Goal: Task Accomplishment & Management: Use online tool/utility

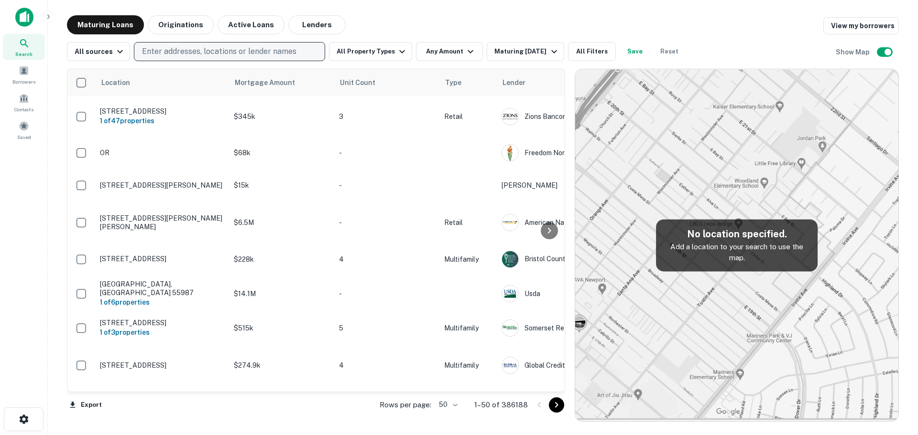
click at [219, 57] on p "Enter addresses, locations or lender names" at bounding box center [219, 51] width 154 height 11
type input "*******"
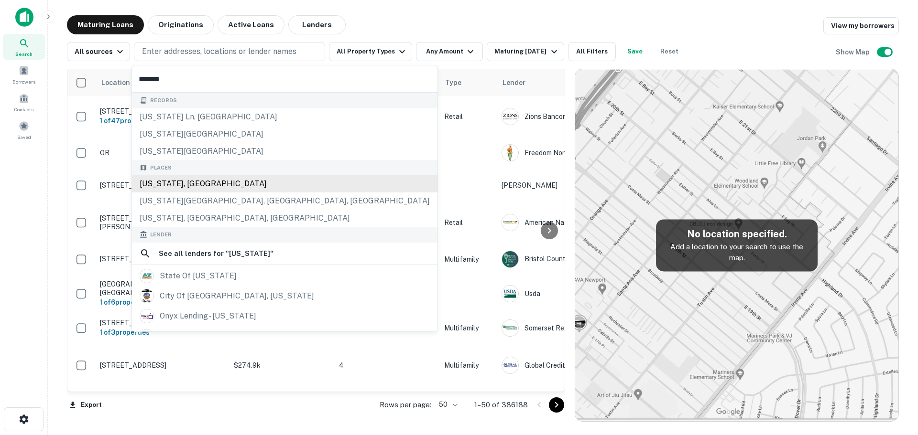
click at [180, 184] on div "[US_STATE], [GEOGRAPHIC_DATA]" at bounding box center [284, 183] width 305 height 17
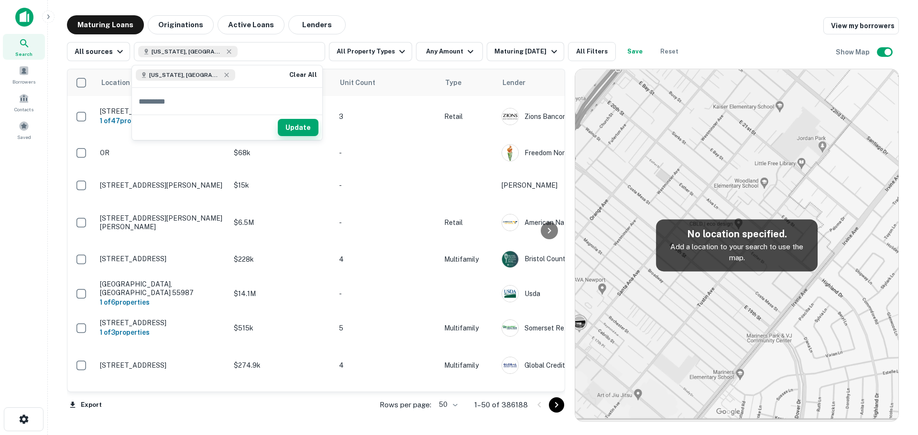
click at [293, 129] on button "Update" at bounding box center [298, 127] width 41 height 17
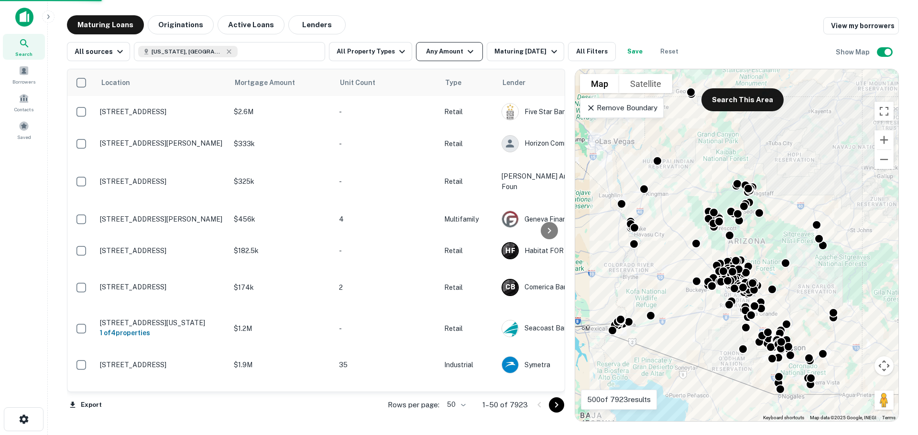
click at [428, 49] on button "Any Amount" at bounding box center [449, 51] width 67 height 19
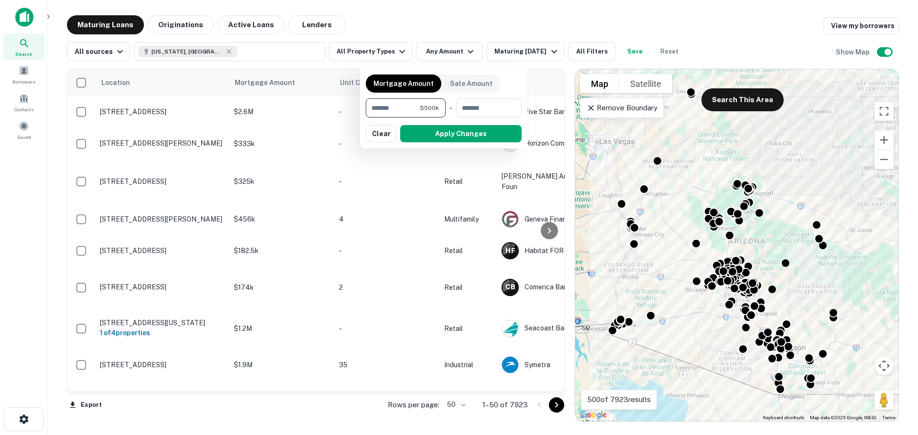
type input "******"
type input "********"
click at [423, 128] on button "Apply Changes" at bounding box center [460, 133] width 121 height 17
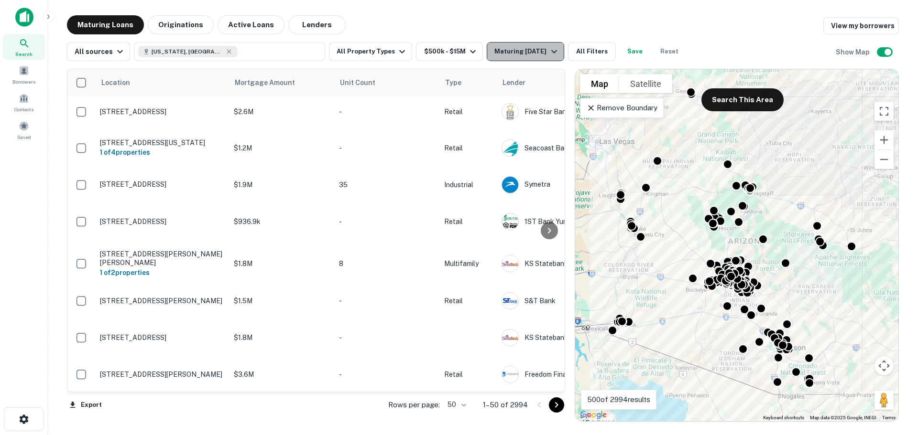
click at [503, 55] on div "Maturing [DATE]" at bounding box center [526, 51] width 65 height 11
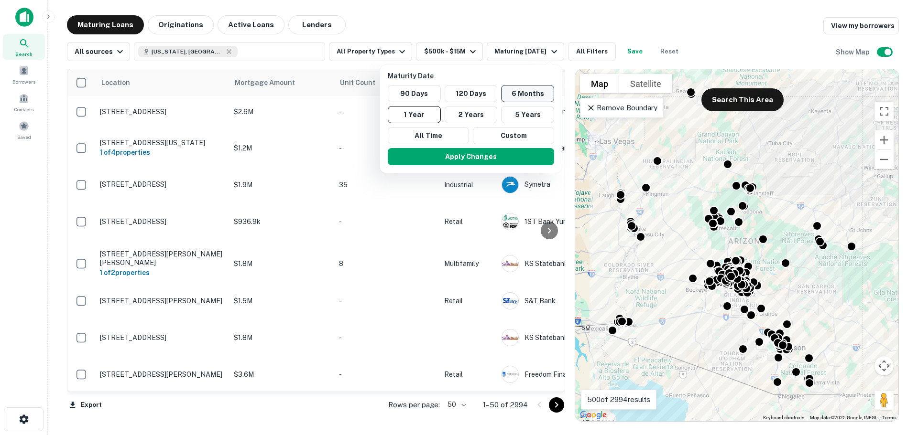
click at [507, 93] on button "6 Months" at bounding box center [527, 93] width 53 height 17
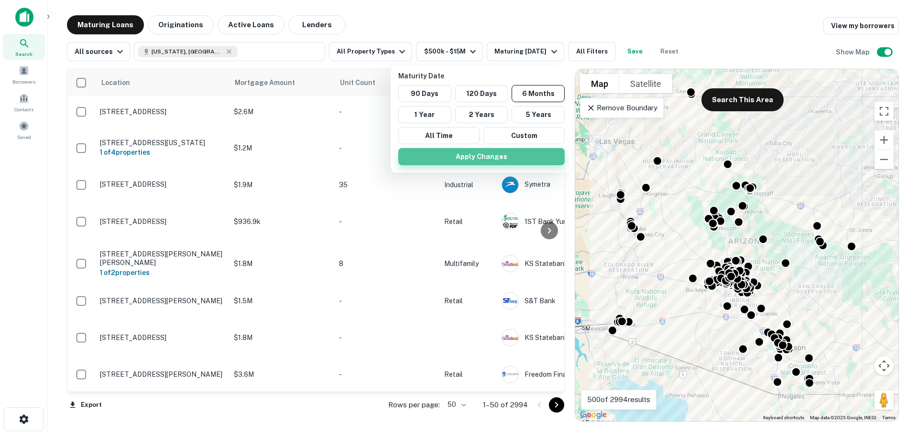
click at [477, 157] on button "Apply Changes" at bounding box center [481, 156] width 166 height 17
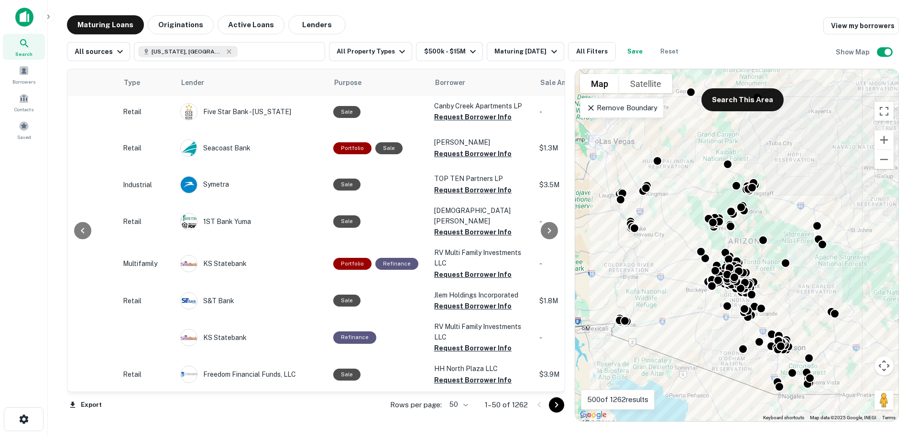
scroll to position [0, 326]
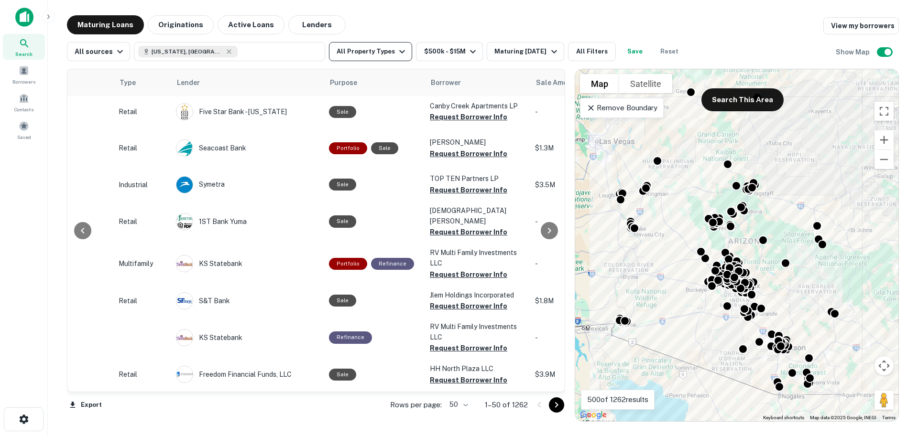
click at [366, 54] on button "All Property Types" at bounding box center [370, 51] width 83 height 19
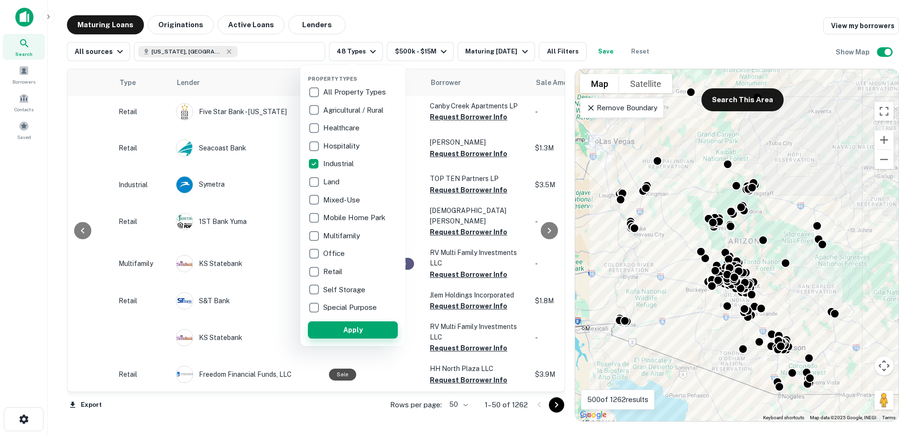
click at [340, 326] on button "Apply" at bounding box center [353, 330] width 90 height 17
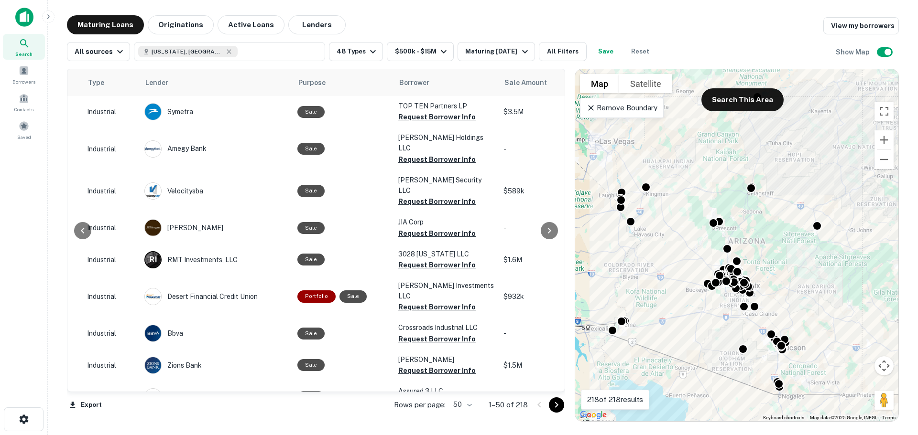
scroll to position [0, 358]
click at [574, 54] on button "All Filters" at bounding box center [563, 51] width 48 height 19
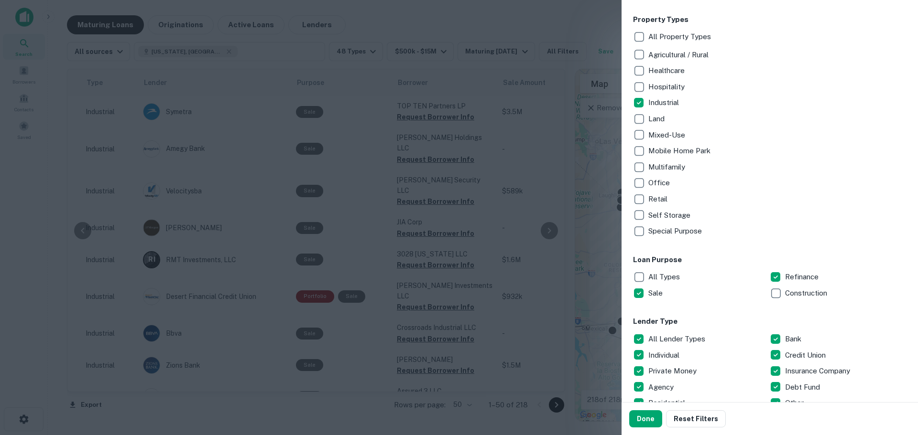
scroll to position [239, 0]
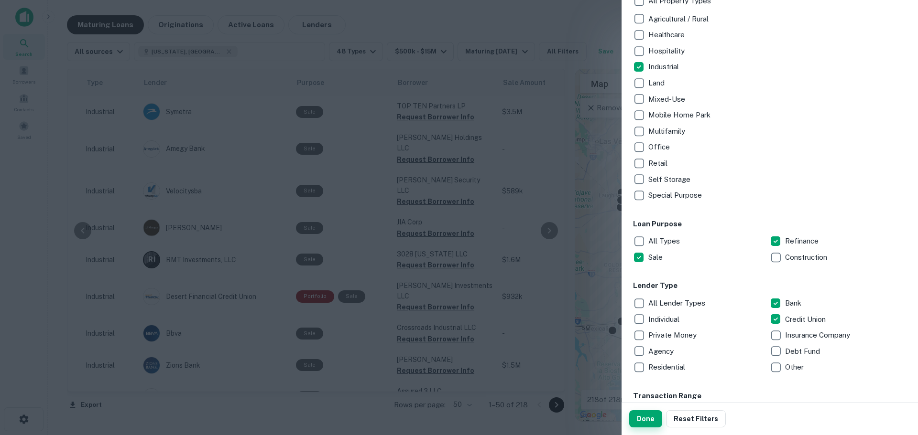
click at [653, 419] on button "Done" at bounding box center [645, 419] width 33 height 17
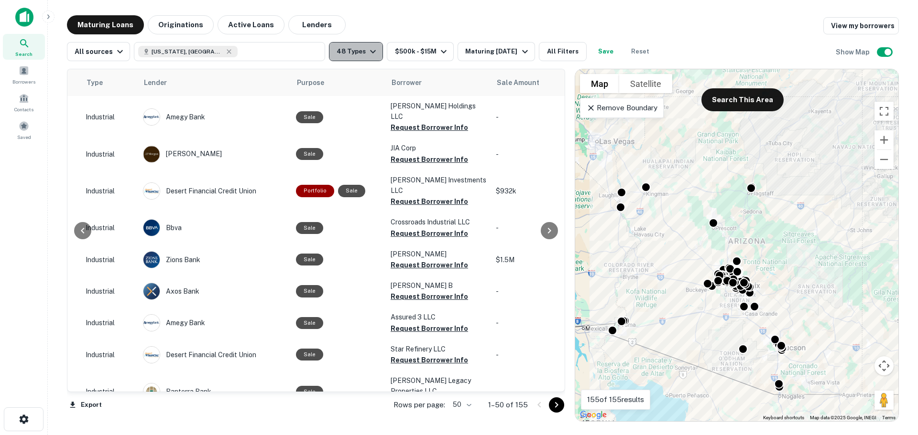
click at [359, 49] on button "48 Types" at bounding box center [356, 51] width 54 height 19
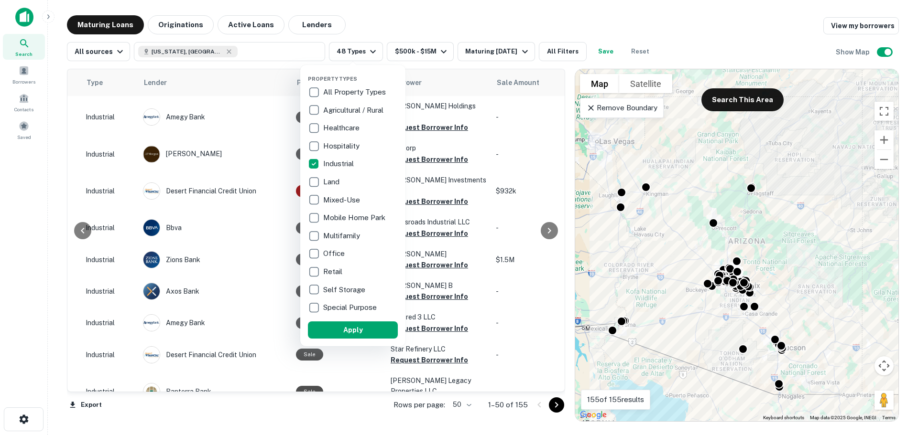
click at [376, 28] on div at bounding box center [459, 217] width 918 height 435
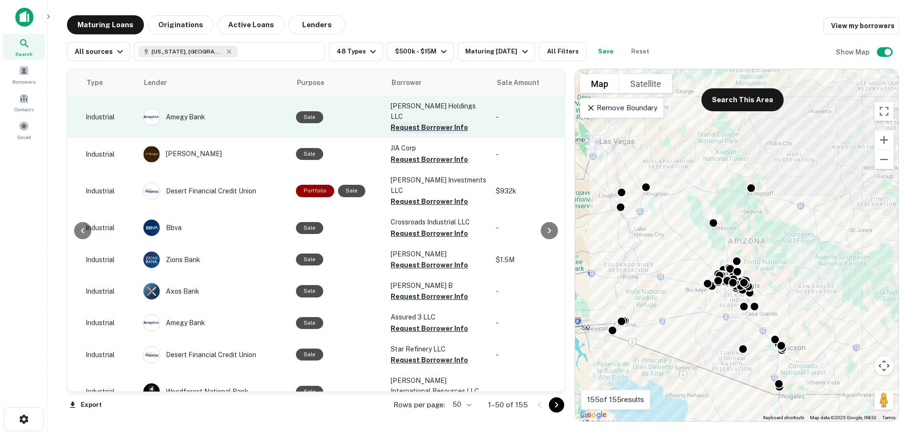
click at [414, 122] on button "Request Borrower Info" at bounding box center [429, 127] width 77 height 11
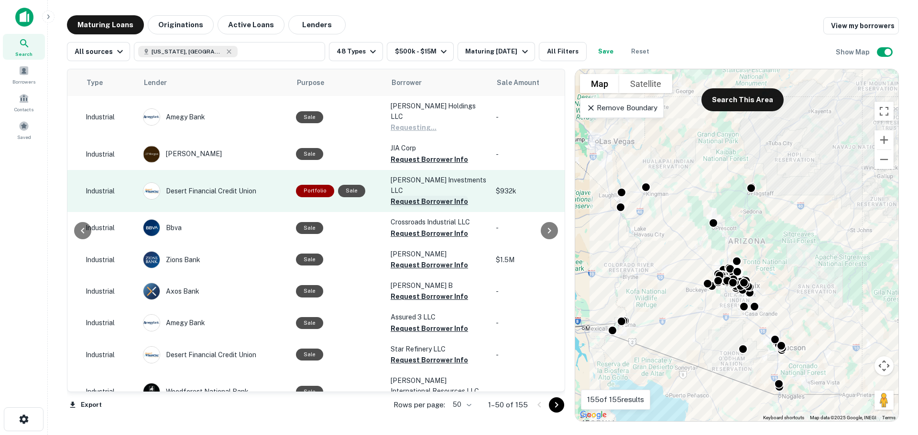
click at [407, 196] on button "Request Borrower Info" at bounding box center [429, 201] width 77 height 11
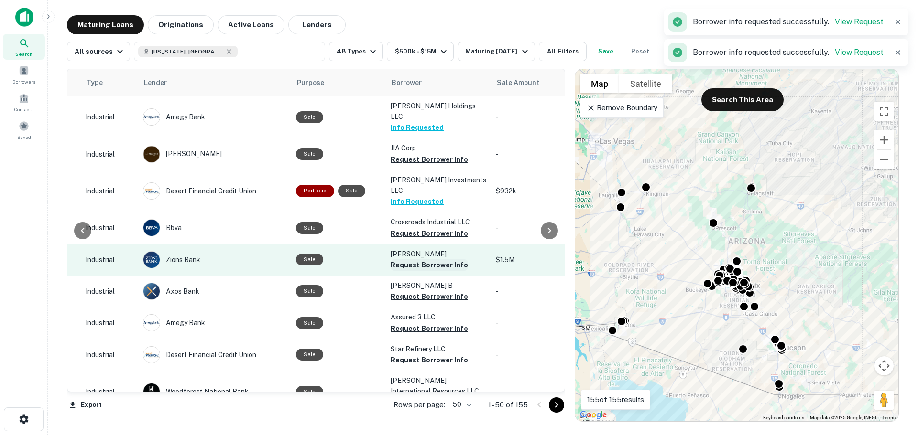
click at [403, 260] on button "Request Borrower Info" at bounding box center [429, 265] width 77 height 11
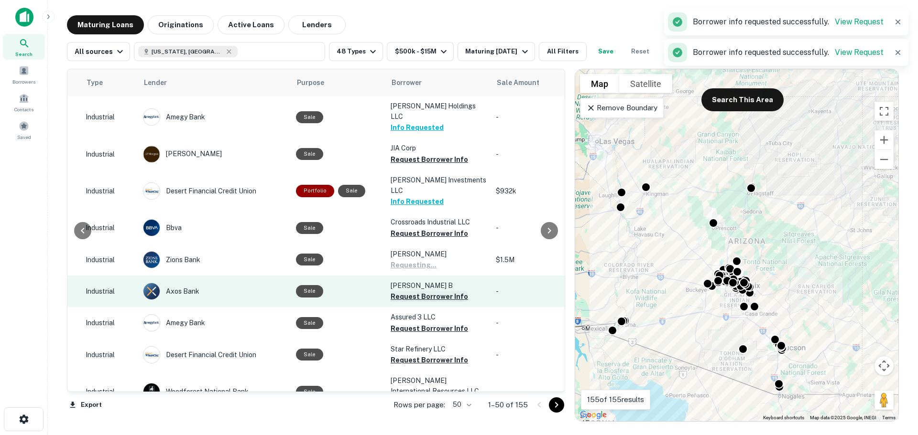
click at [398, 291] on button "Request Borrower Info" at bounding box center [429, 296] width 77 height 11
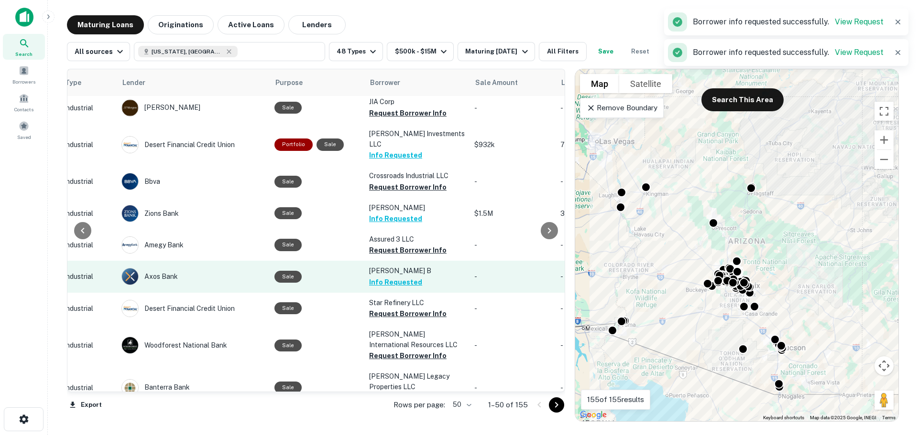
scroll to position [48, 380]
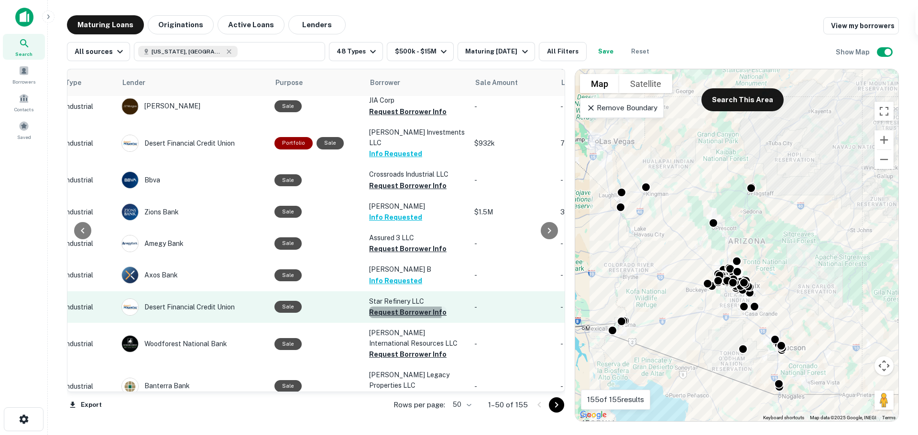
click at [376, 307] on button "Request Borrower Info" at bounding box center [407, 312] width 77 height 11
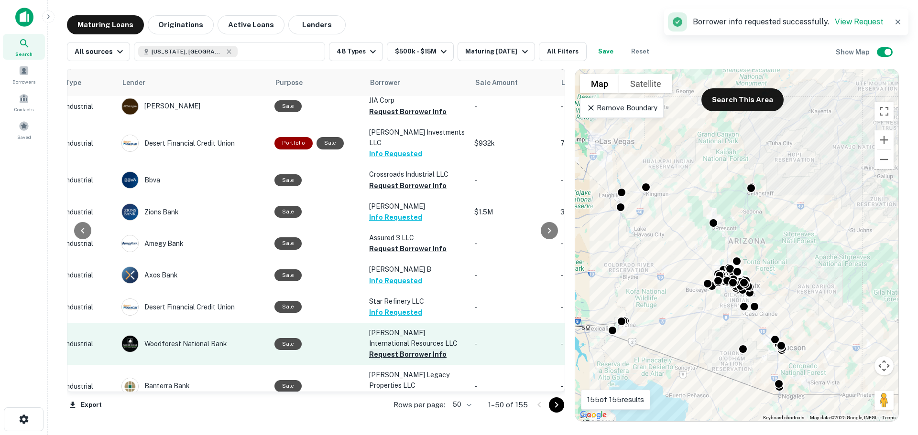
click at [383, 349] on button "Request Borrower Info" at bounding box center [407, 354] width 77 height 11
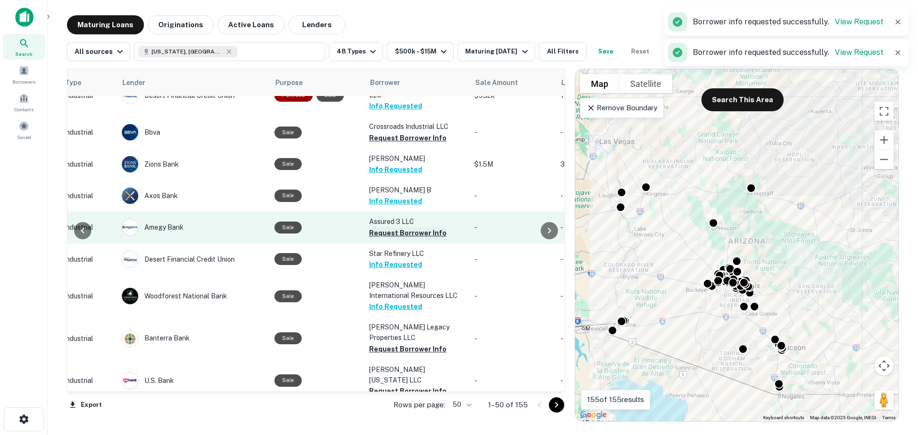
scroll to position [143, 380]
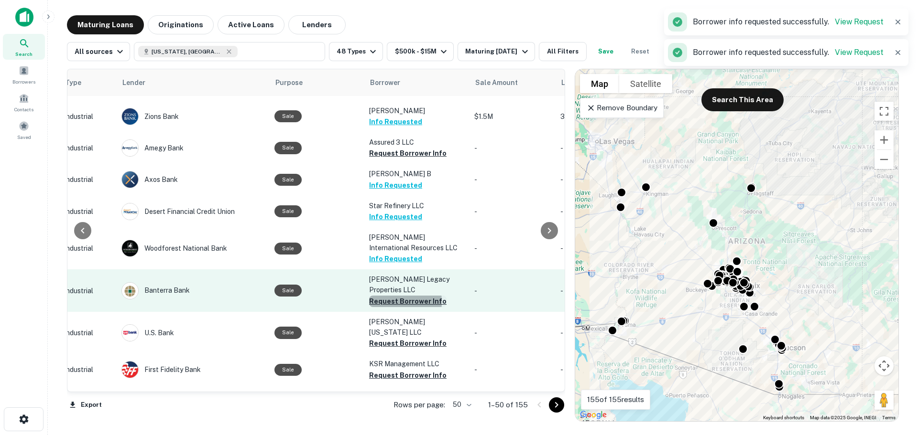
click at [375, 296] on button "Request Borrower Info" at bounding box center [407, 301] width 77 height 11
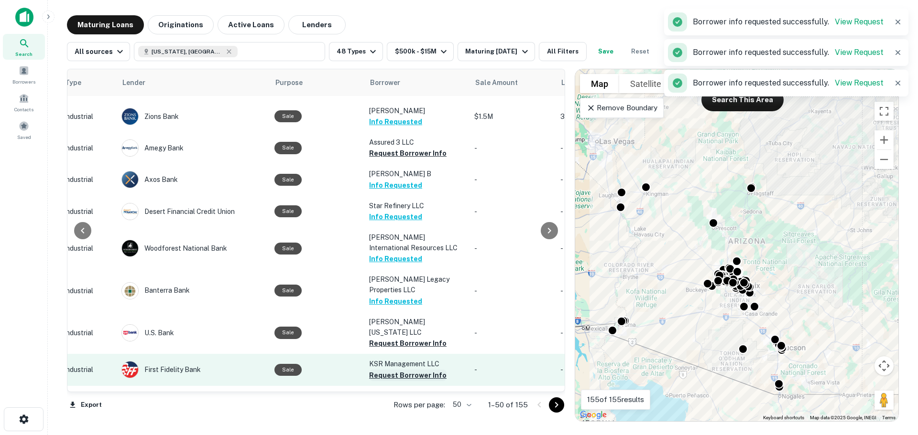
click at [376, 370] on button "Request Borrower Info" at bounding box center [407, 375] width 77 height 11
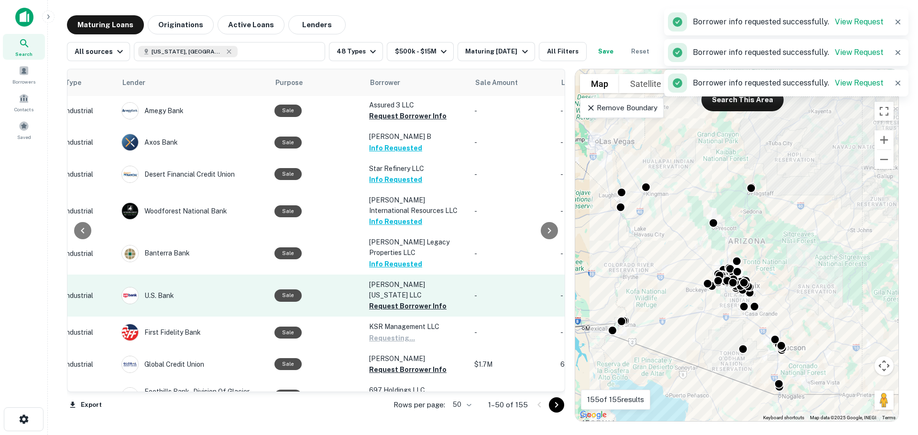
scroll to position [191, 380]
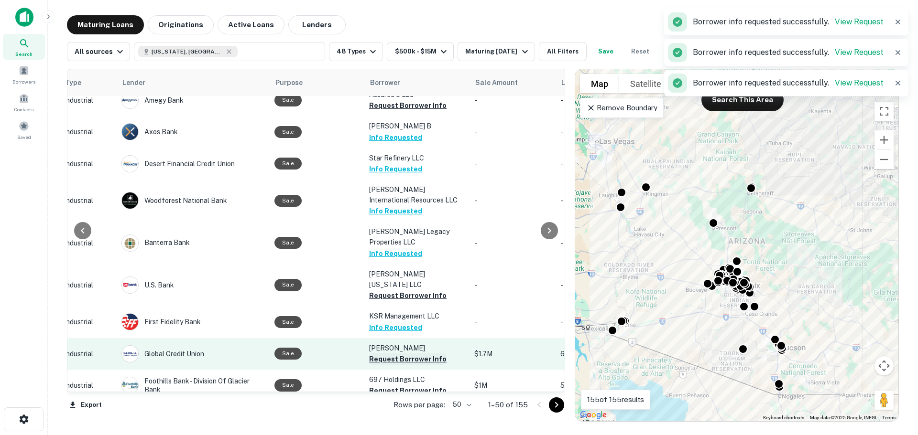
click at [384, 354] on button "Request Borrower Info" at bounding box center [407, 359] width 77 height 11
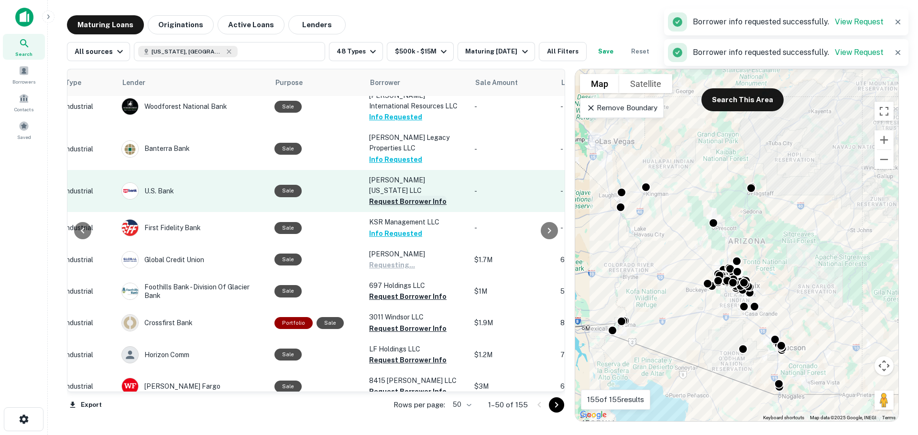
scroll to position [287, 380]
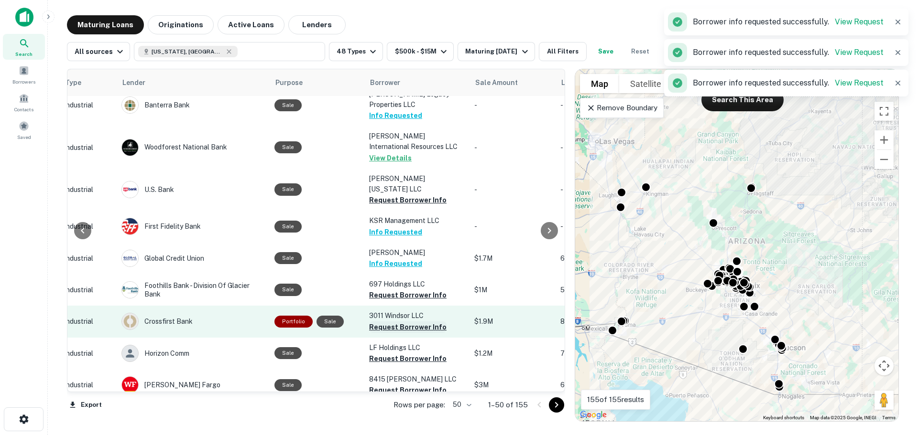
click at [374, 322] on button "Request Borrower Info" at bounding box center [407, 327] width 77 height 11
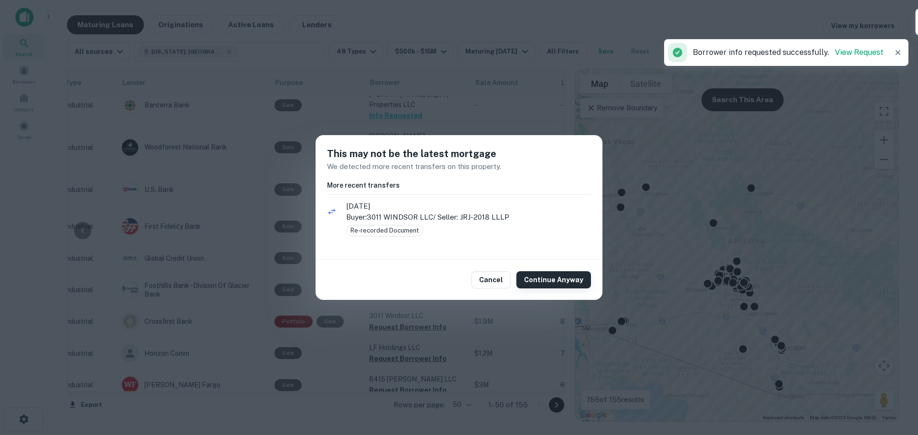
click at [532, 274] on button "Continue Anyway" at bounding box center [553, 279] width 75 height 17
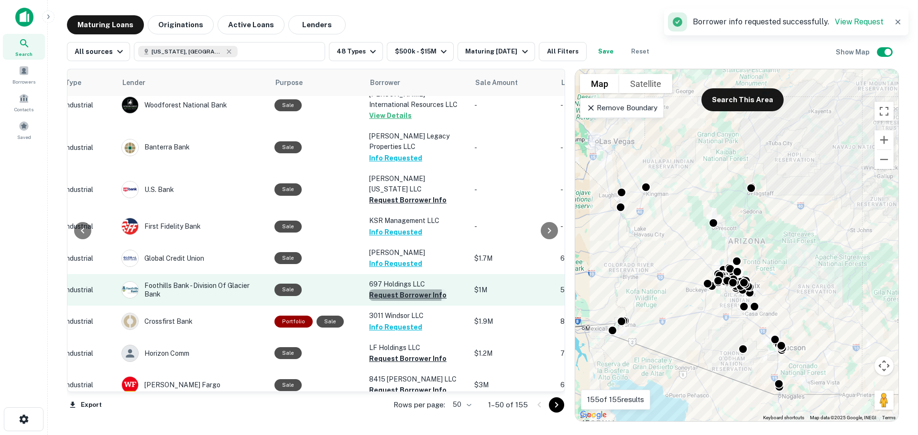
click at [370, 290] on button "Request Borrower Info" at bounding box center [407, 295] width 77 height 11
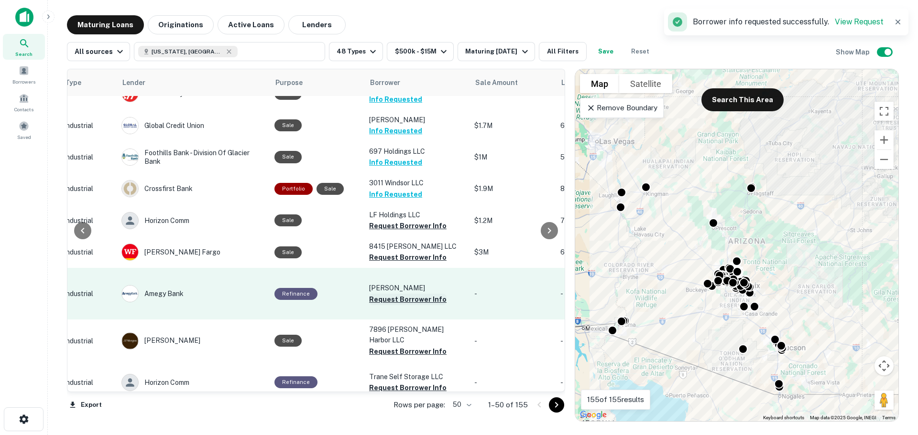
scroll to position [478, 380]
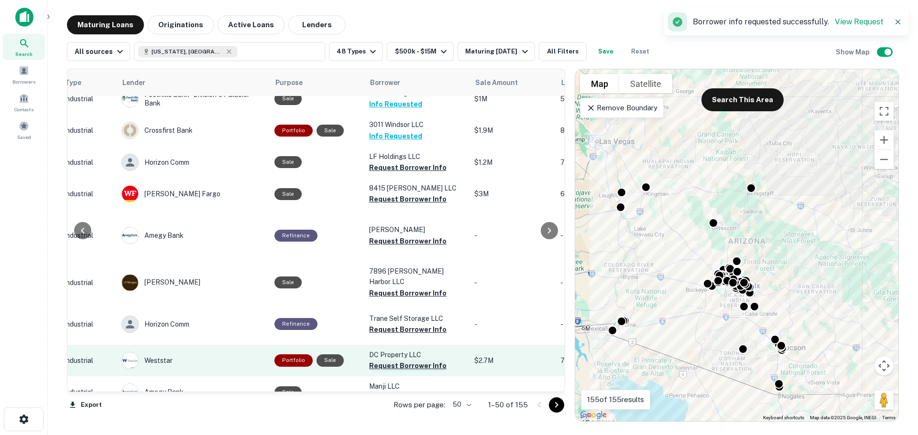
click at [381, 360] on button "Request Borrower Info" at bounding box center [407, 365] width 77 height 11
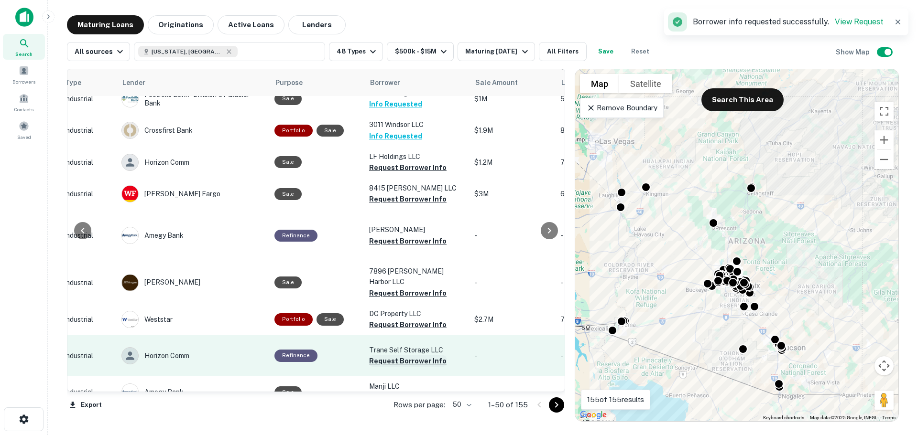
click at [384, 356] on button "Request Borrower Info" at bounding box center [407, 361] width 77 height 11
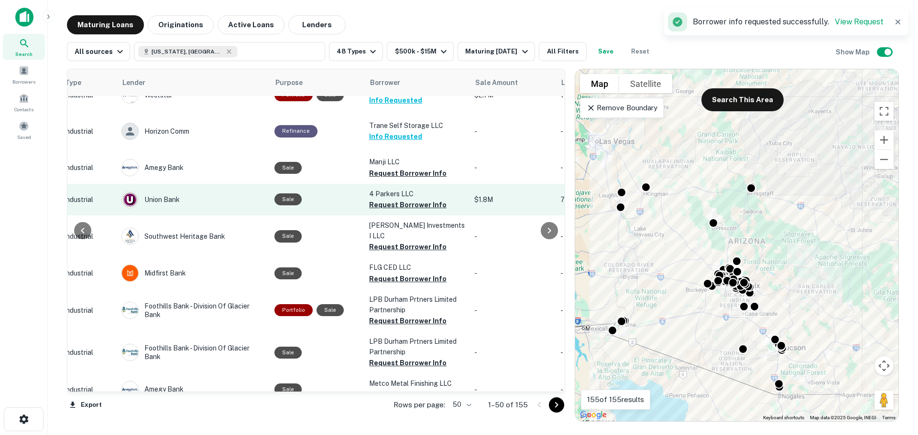
scroll to position [717, 380]
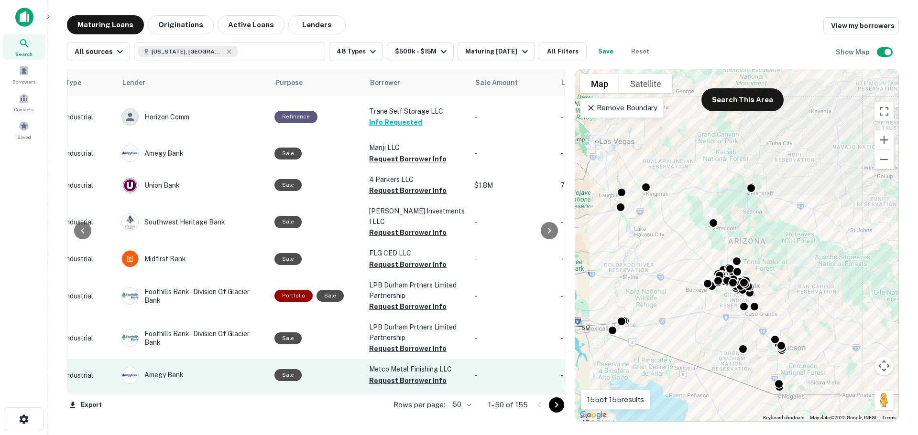
click at [384, 375] on button "Request Borrower Info" at bounding box center [407, 380] width 77 height 11
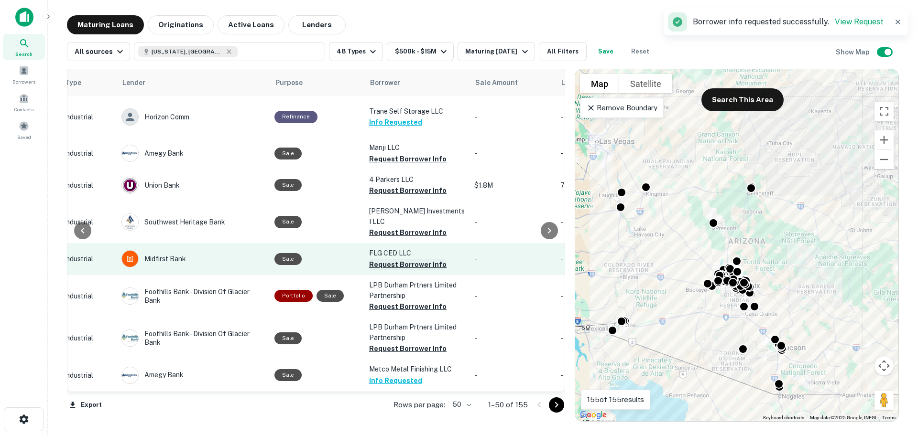
click at [381, 259] on button "Request Borrower Info" at bounding box center [407, 264] width 77 height 11
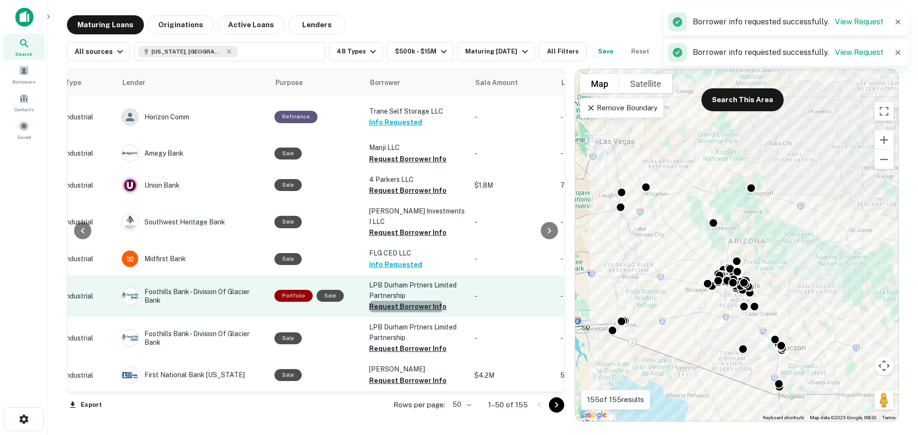
click at [383, 301] on button "Request Borrower Info" at bounding box center [407, 306] width 77 height 11
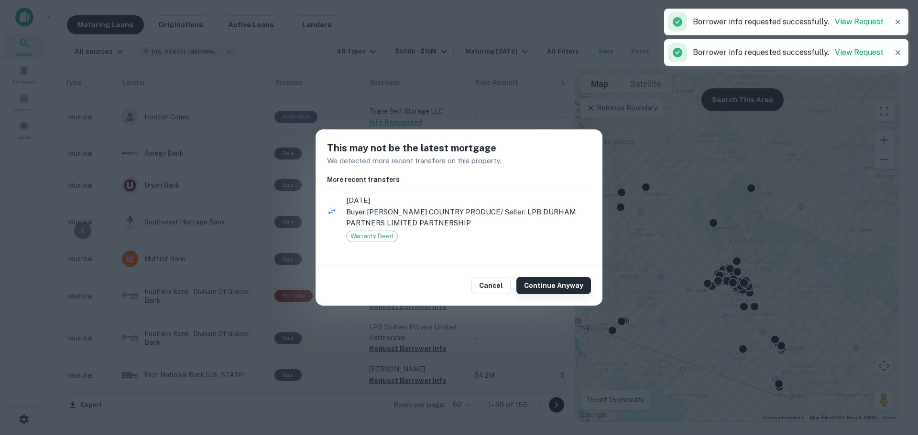
click at [557, 282] on button "Continue Anyway" at bounding box center [553, 285] width 75 height 17
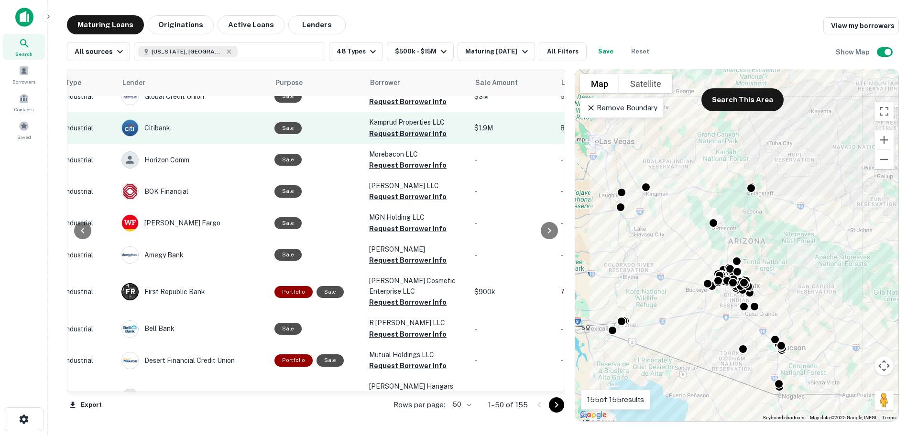
scroll to position [1338, 380]
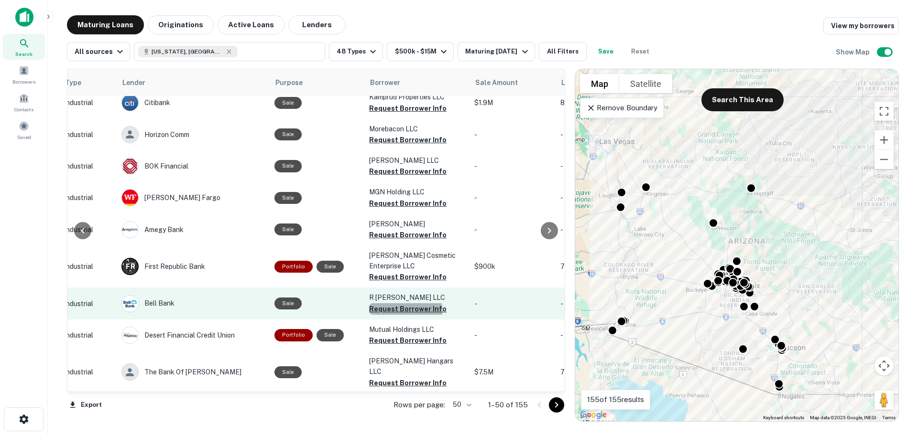
click at [385, 304] on button "Request Borrower Info" at bounding box center [407, 309] width 77 height 11
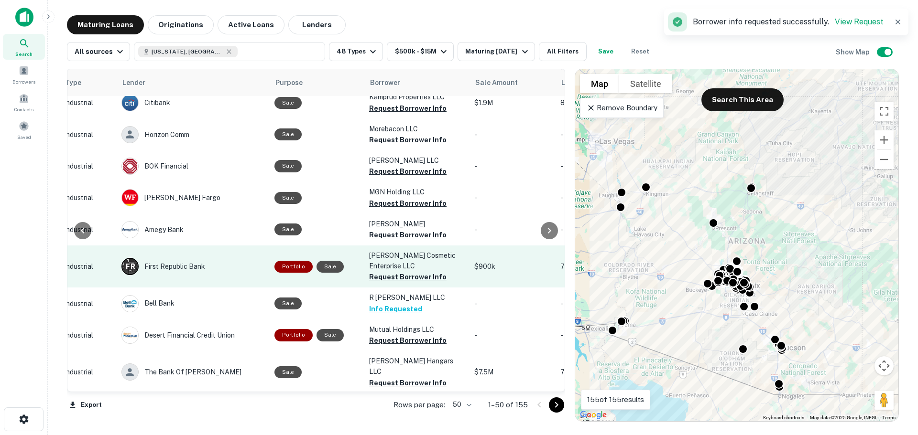
click at [389, 271] on button "Request Borrower Info" at bounding box center [407, 276] width 77 height 11
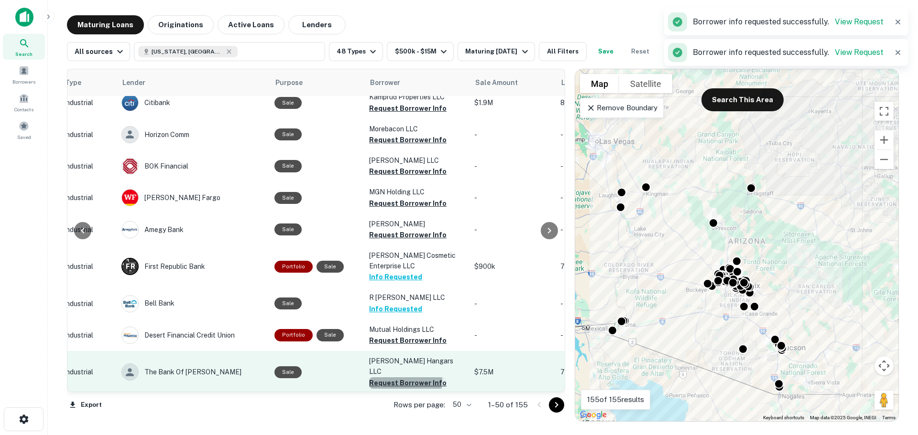
click at [375, 378] on button "Request Borrower Info" at bounding box center [407, 383] width 77 height 11
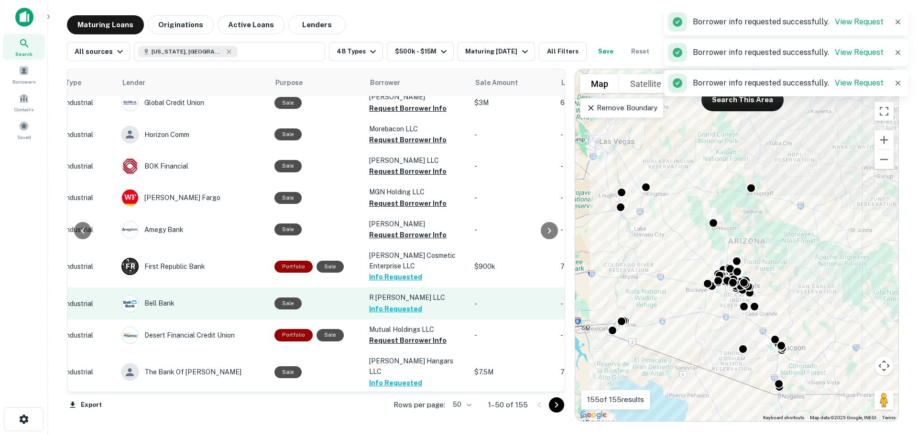
scroll to position [1396, 380]
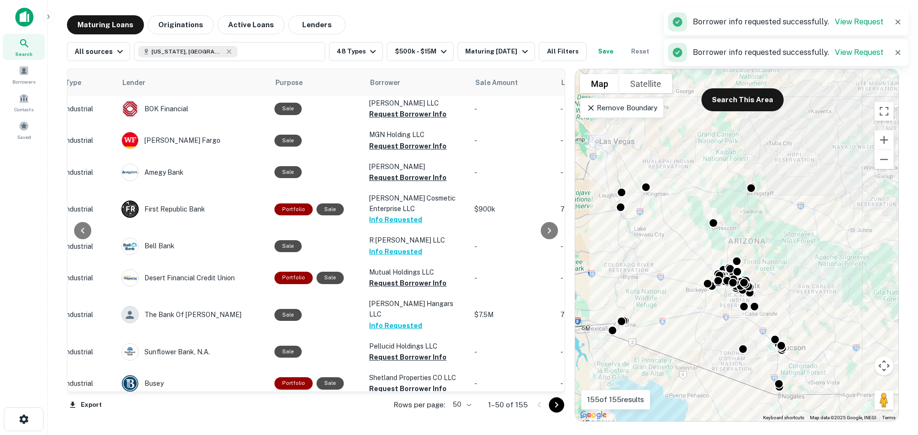
click at [401, 415] on button "Request Borrower Info" at bounding box center [407, 420] width 77 height 11
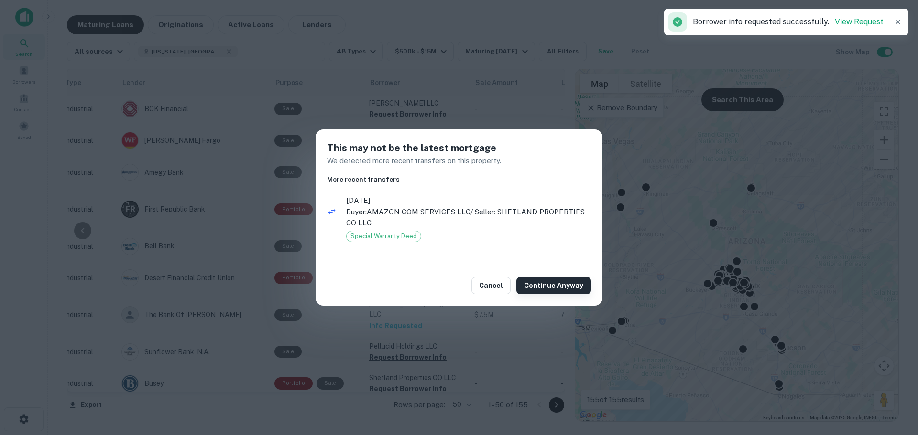
click at [540, 277] on button "Continue Anyway" at bounding box center [553, 285] width 75 height 17
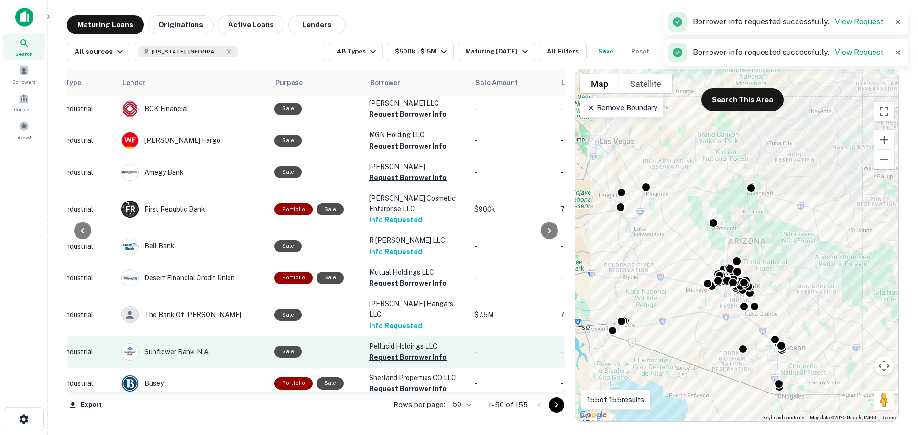
click at [417, 352] on button "Request Borrower Info" at bounding box center [407, 357] width 77 height 11
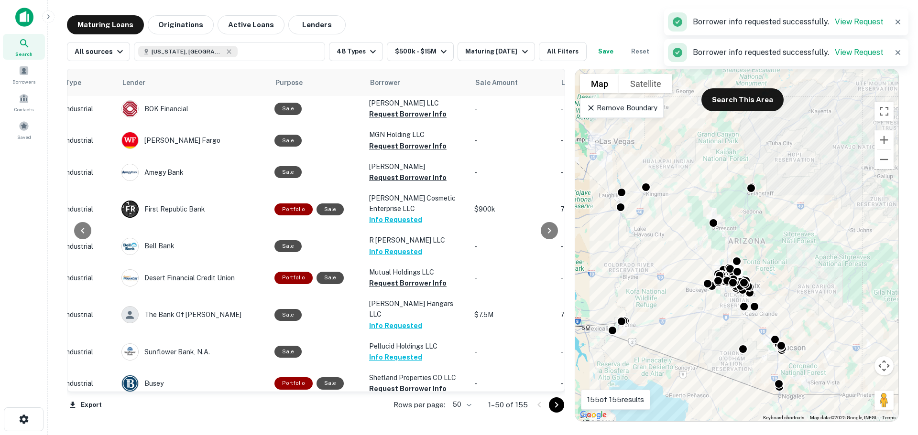
click at [554, 405] on icon "Go to next page" at bounding box center [556, 405] width 11 height 11
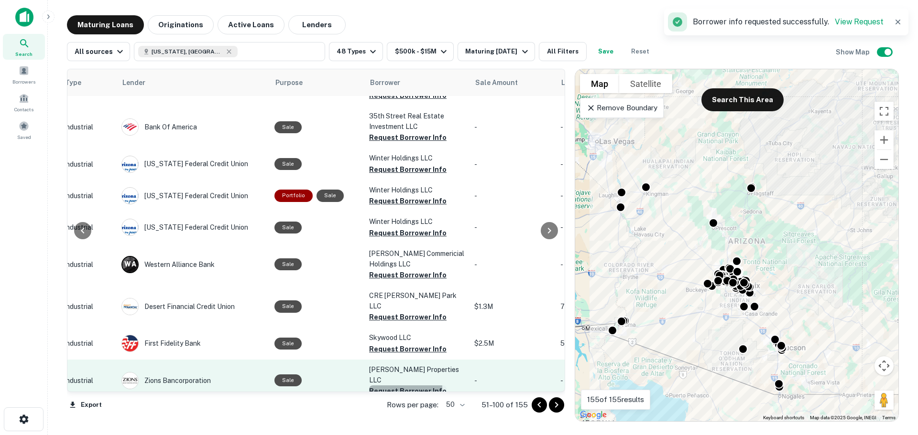
click at [393, 386] on button "Request Borrower Info" at bounding box center [407, 391] width 77 height 11
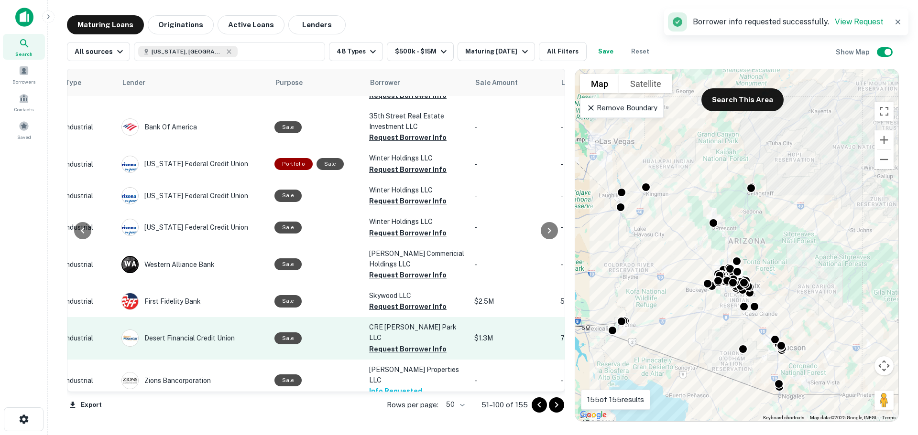
click at [390, 322] on p "CRE [PERSON_NAME] Park LLC" at bounding box center [417, 332] width 96 height 21
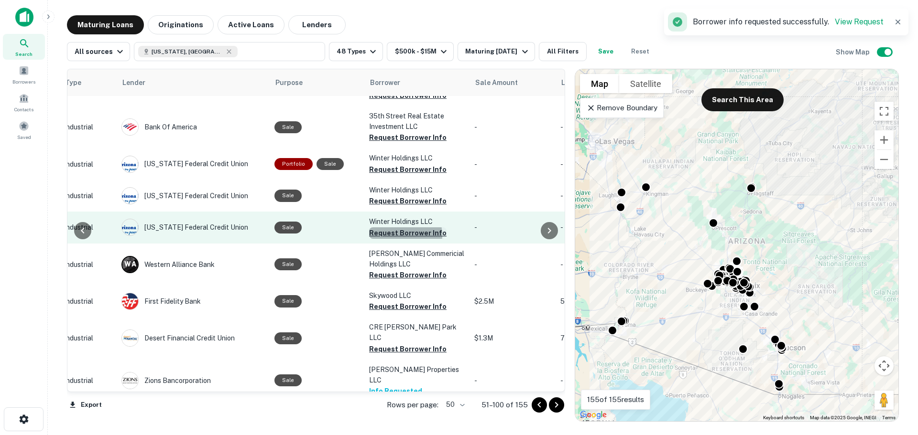
click at [391, 228] on button "Request Borrower Info" at bounding box center [407, 233] width 77 height 11
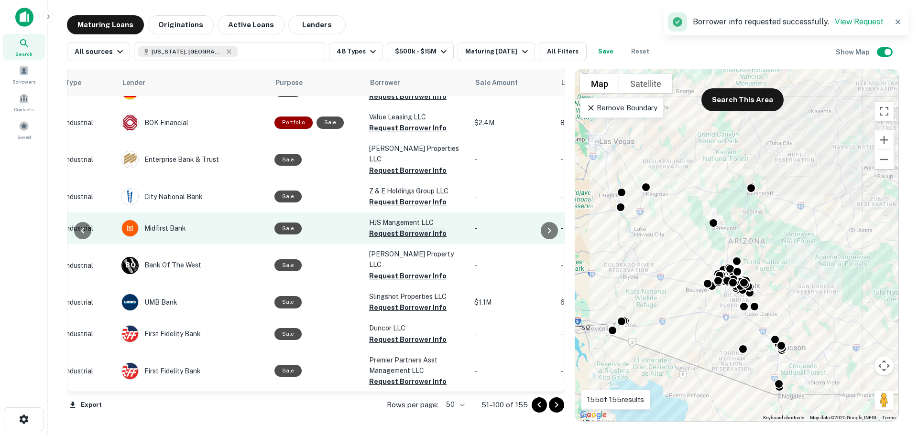
scroll to position [966, 380]
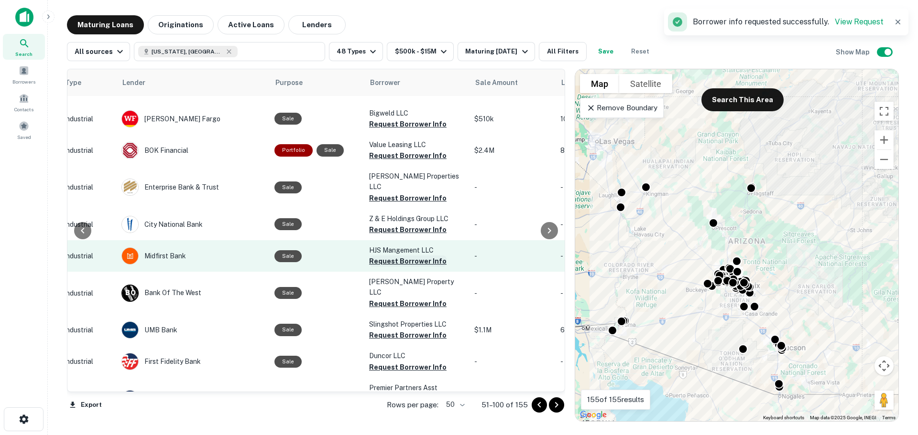
click at [394, 256] on button "Request Borrower Info" at bounding box center [407, 261] width 77 height 11
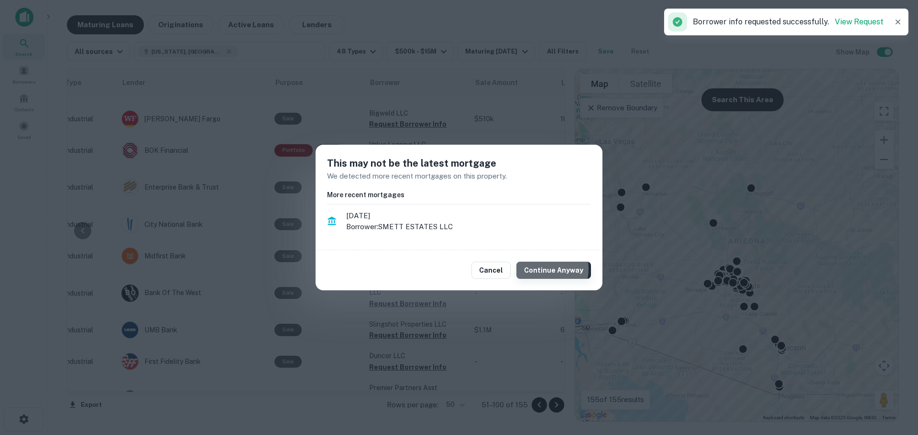
click at [539, 269] on button "Continue Anyway" at bounding box center [553, 270] width 75 height 17
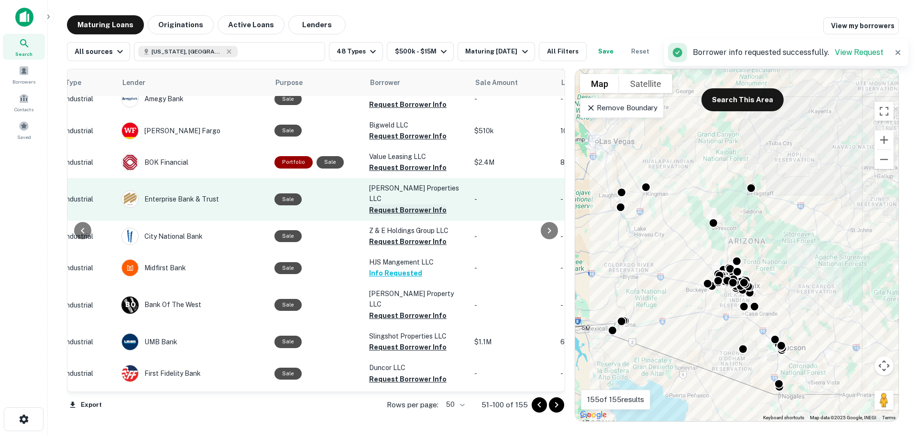
scroll to position [918, 380]
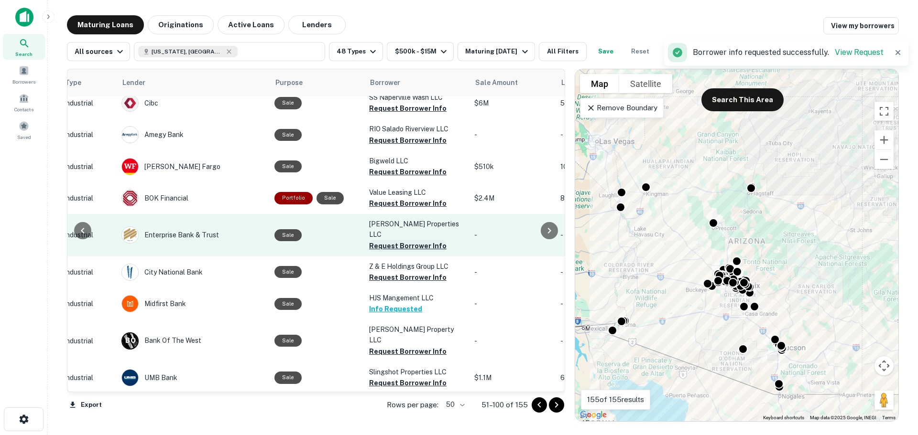
click at [387, 240] on button "Request Borrower Info" at bounding box center [407, 245] width 77 height 11
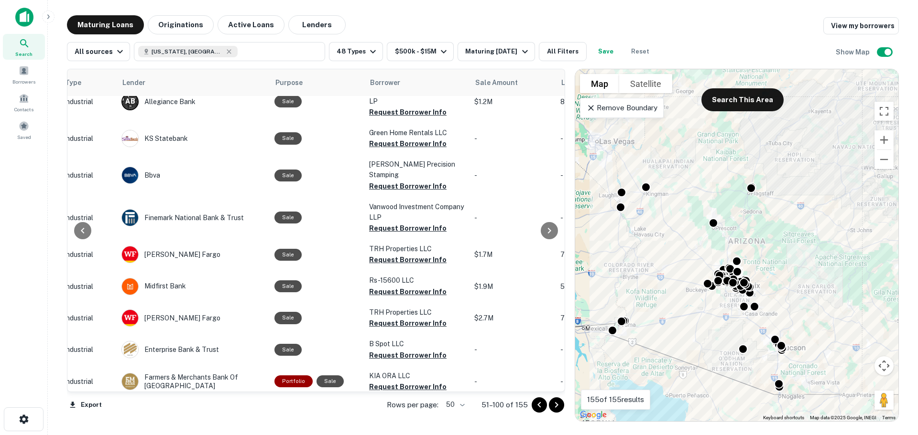
scroll to position [105, 380]
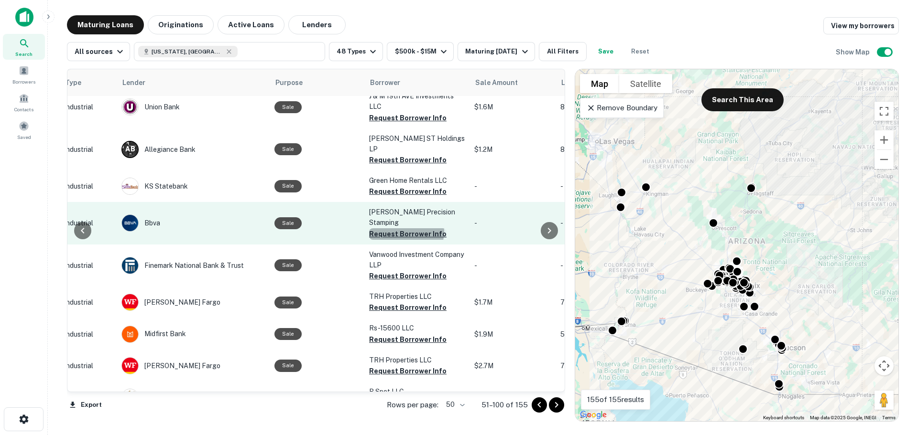
click at [401, 228] on button "Request Borrower Info" at bounding box center [407, 233] width 77 height 11
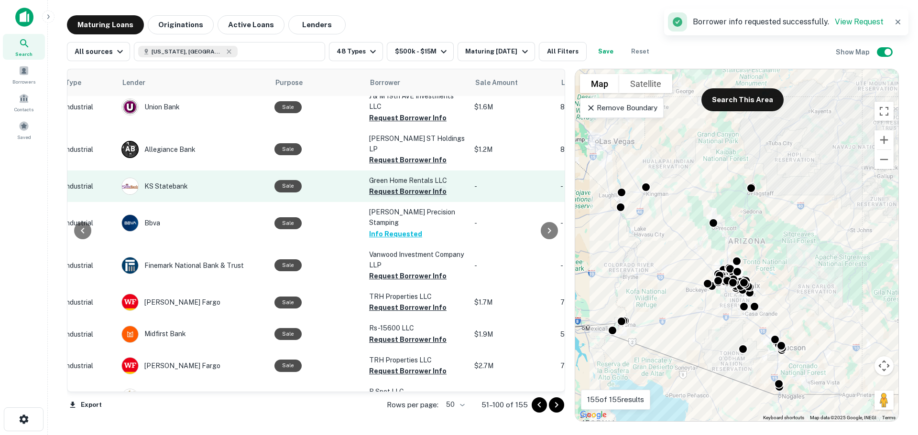
click at [395, 188] on button "Request Borrower Info" at bounding box center [407, 191] width 77 height 11
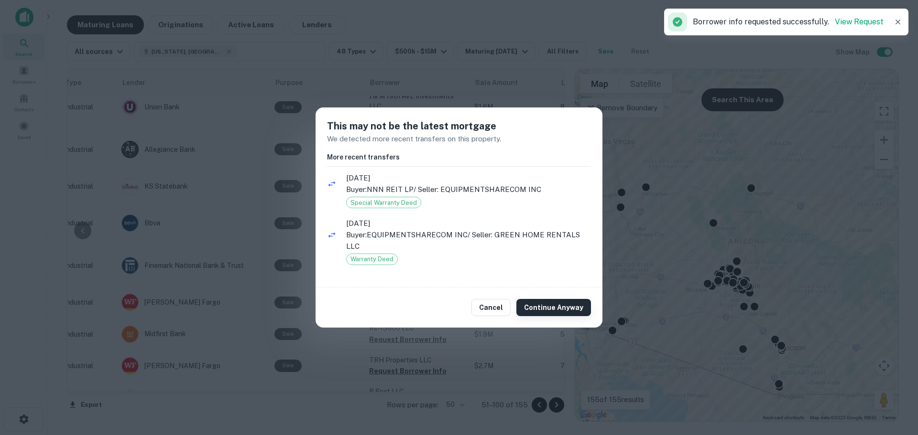
click at [540, 307] on button "Continue Anyway" at bounding box center [553, 307] width 75 height 17
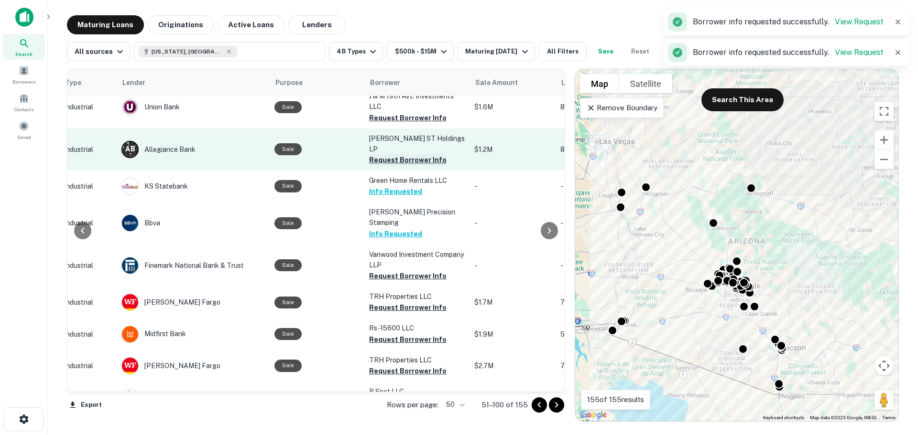
click at [387, 155] on button "Request Borrower Info" at bounding box center [407, 159] width 77 height 11
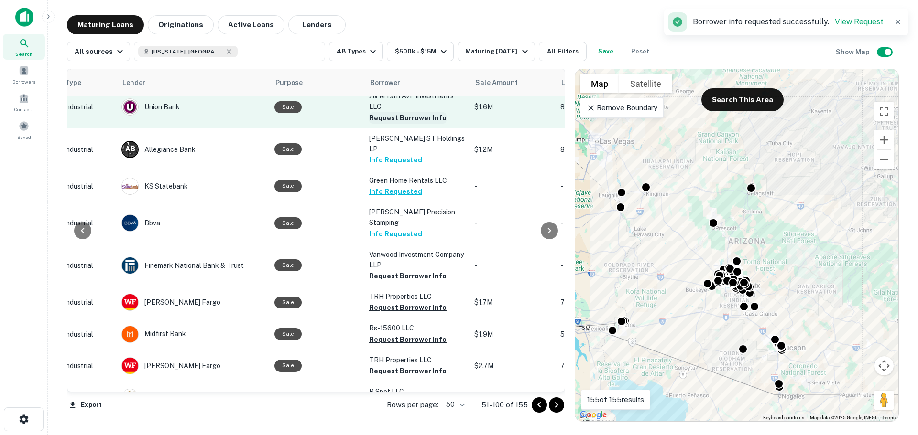
click at [391, 124] on button "Request Borrower Info" at bounding box center [407, 117] width 77 height 11
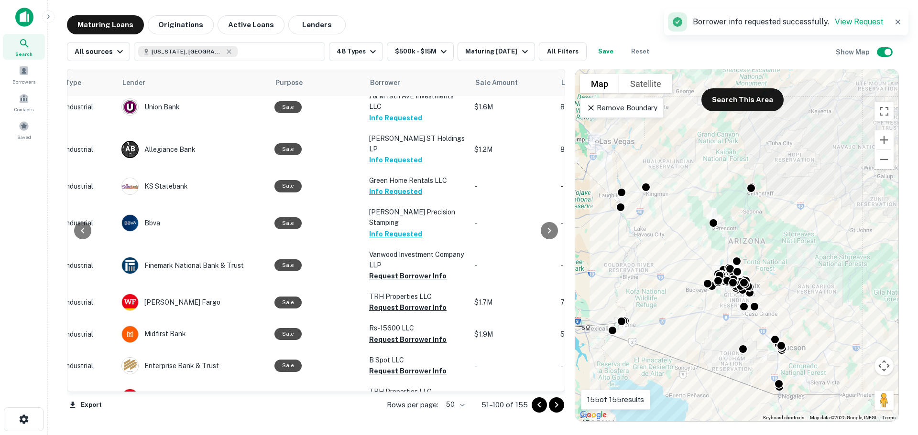
drag, startPoint x: 551, startPoint y: 401, endPoint x: 544, endPoint y: 400, distance: 7.2
click at [551, 401] on icon "Go to next page" at bounding box center [556, 405] width 11 height 11
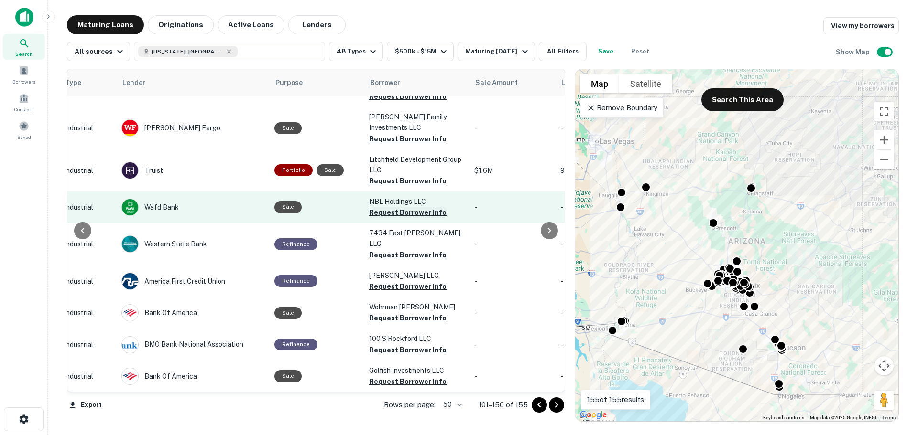
click at [396, 207] on button "Request Borrower Info" at bounding box center [407, 212] width 77 height 11
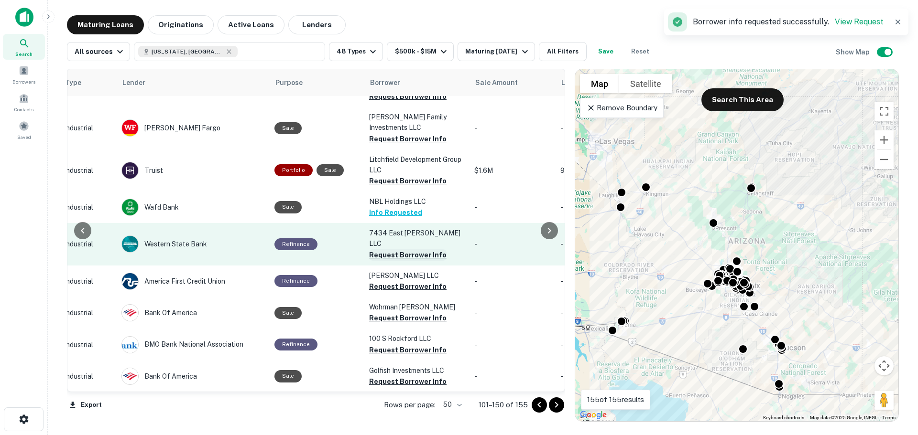
click at [402, 250] on button "Request Borrower Info" at bounding box center [407, 255] width 77 height 11
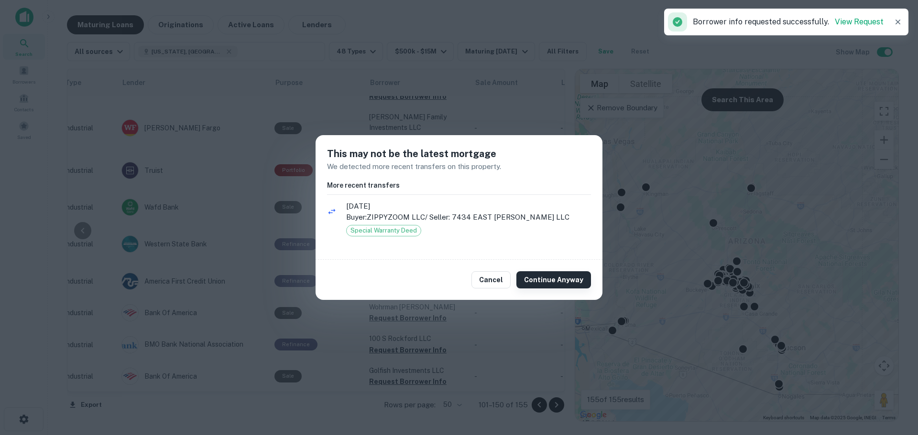
click at [536, 283] on button "Continue Anyway" at bounding box center [553, 279] width 75 height 17
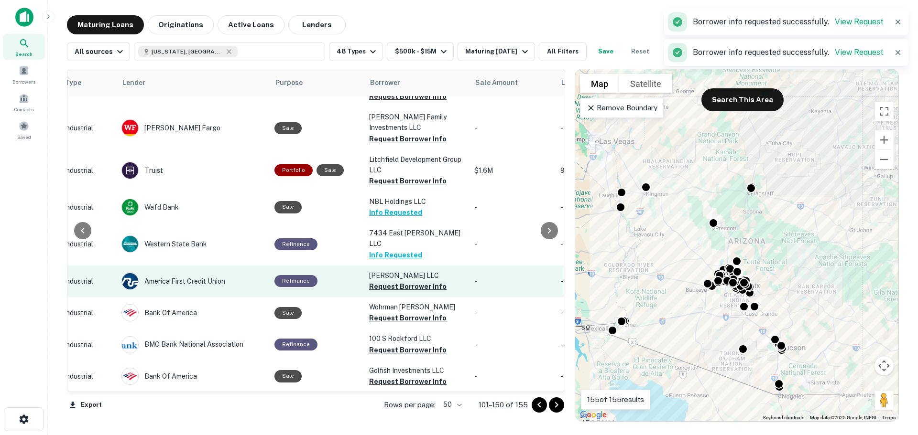
click at [378, 281] on button "Request Borrower Info" at bounding box center [407, 286] width 77 height 11
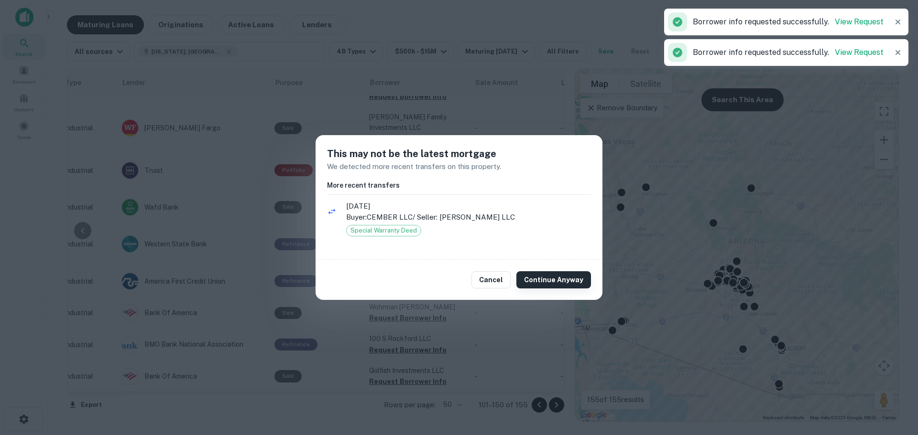
click at [540, 275] on button "Continue Anyway" at bounding box center [553, 279] width 75 height 17
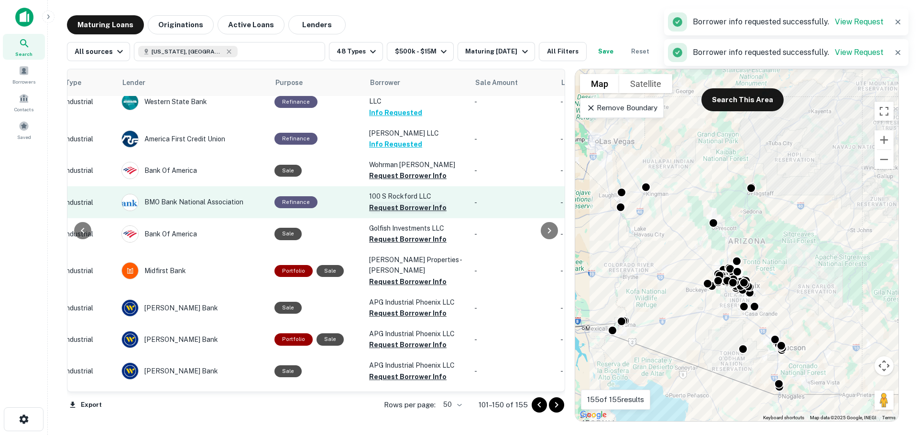
scroll to position [249, 380]
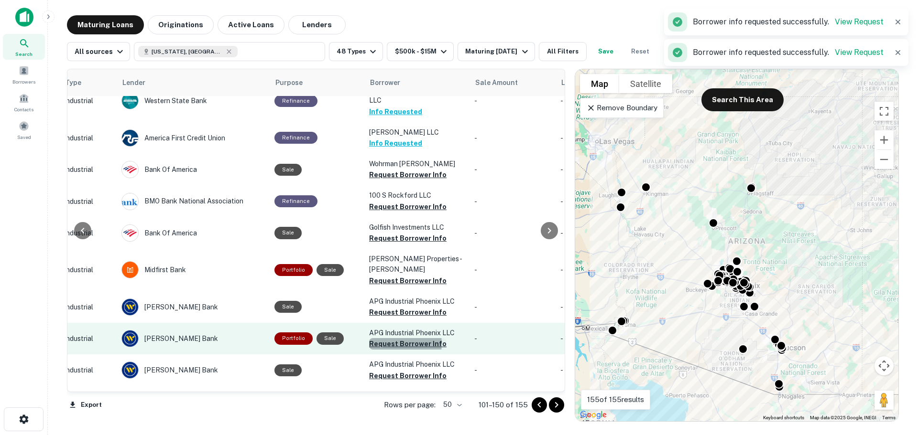
click at [388, 338] on button "Request Borrower Info" at bounding box center [407, 343] width 77 height 11
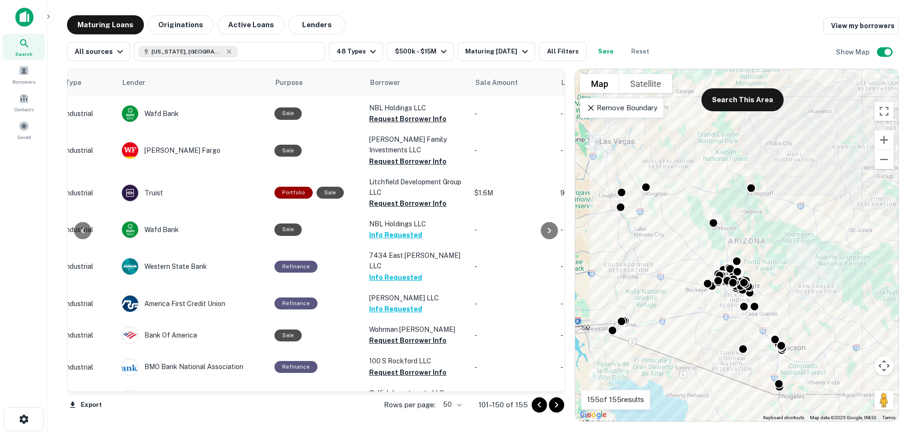
scroll to position [0, 380]
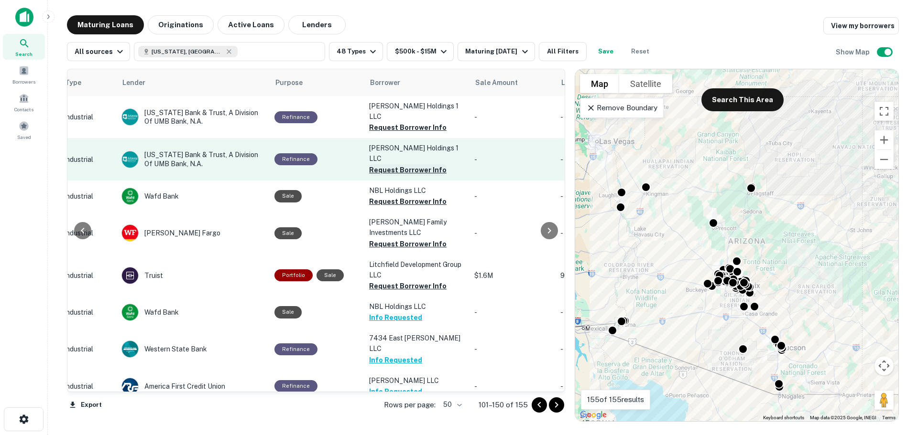
click at [400, 164] on button "Request Borrower Info" at bounding box center [407, 169] width 77 height 11
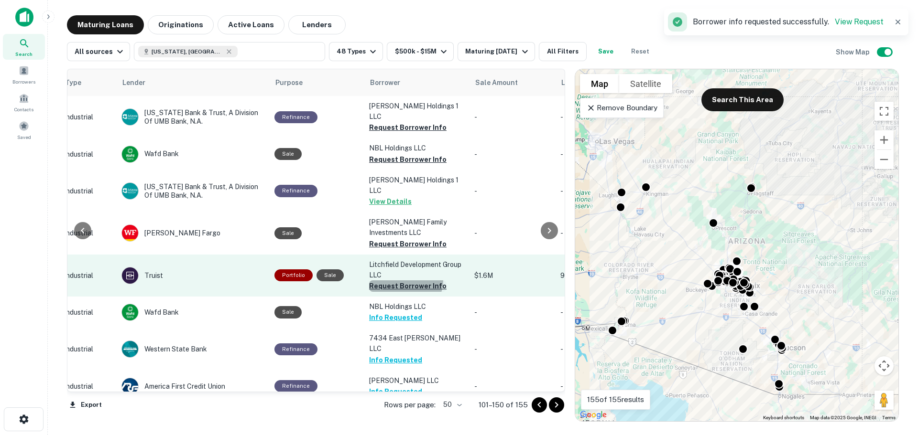
click at [396, 281] on button "Request Borrower Info" at bounding box center [407, 286] width 77 height 11
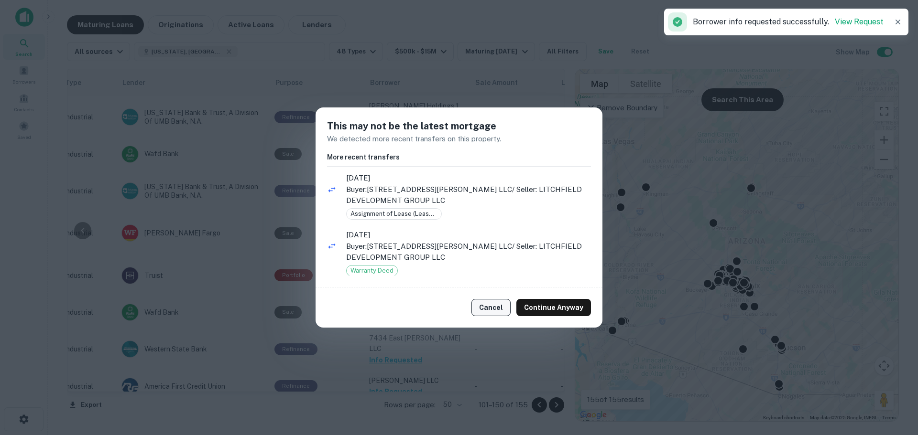
click at [493, 315] on button "Cancel" at bounding box center [490, 307] width 39 height 17
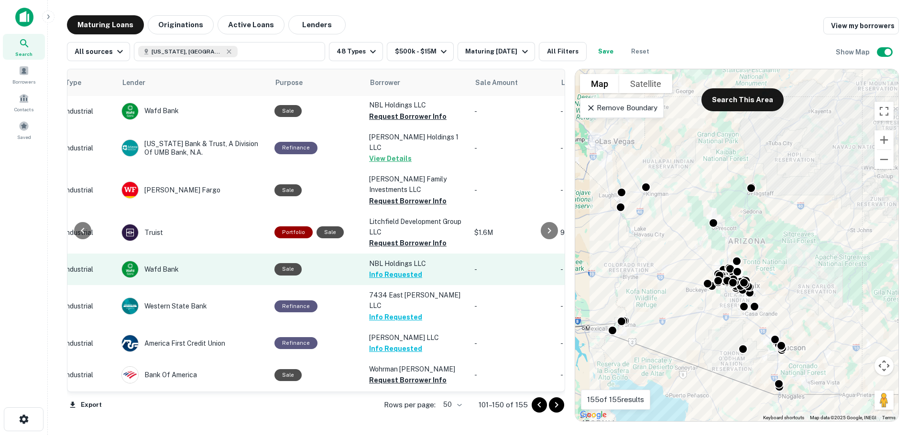
scroll to position [143, 380]
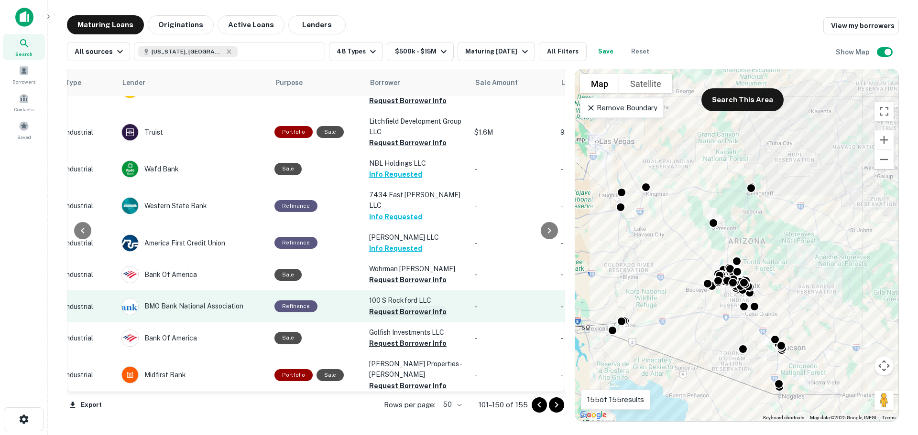
click at [383, 306] on button "Request Borrower Info" at bounding box center [407, 311] width 77 height 11
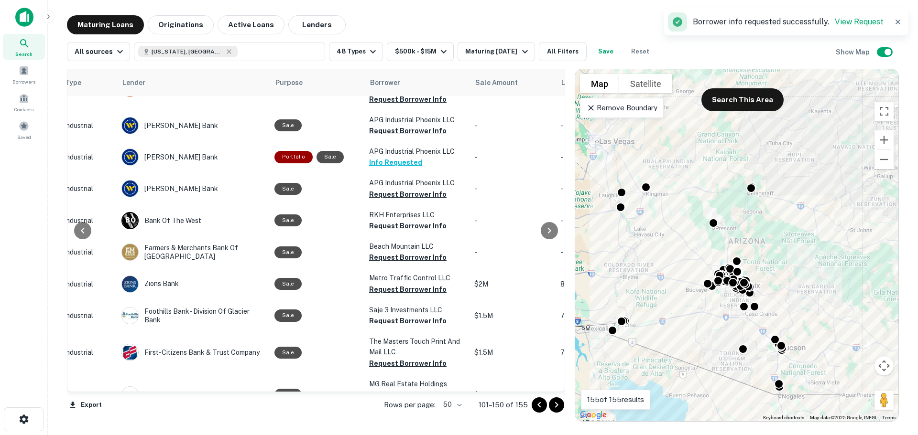
scroll to position [574, 380]
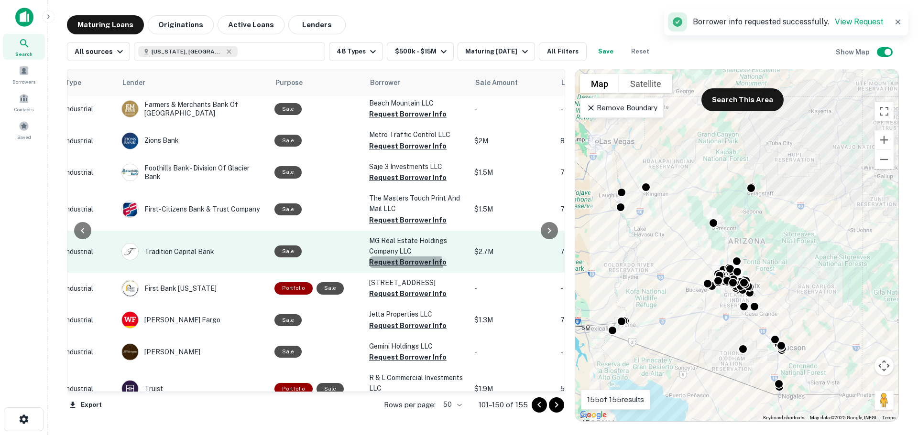
click at [400, 257] on button "Request Borrower Info" at bounding box center [407, 262] width 77 height 11
